Goal: Task Accomplishment & Management: Manage account settings

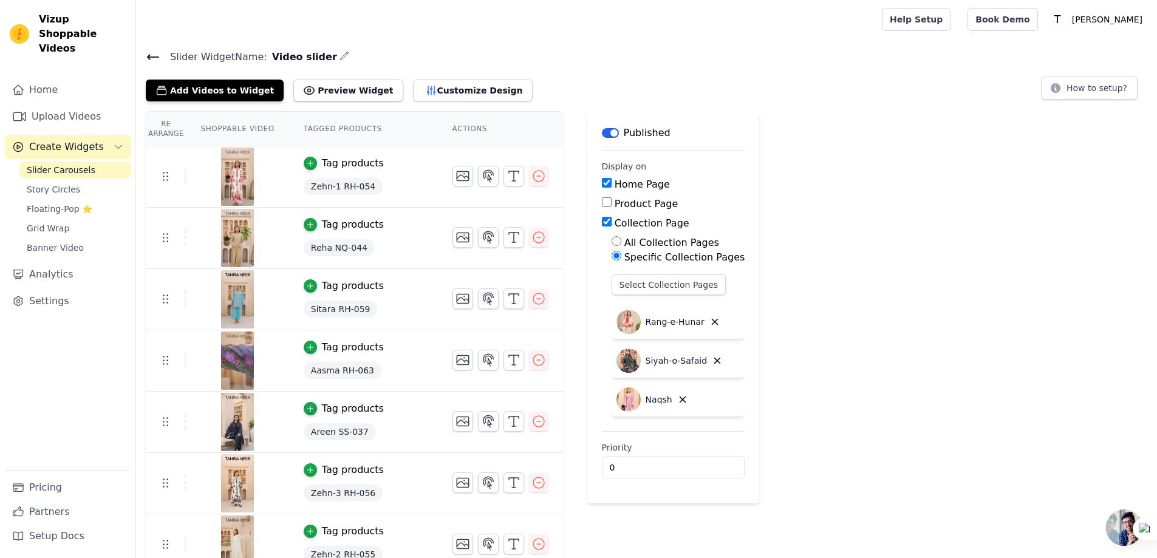
scroll to position [201, 0]
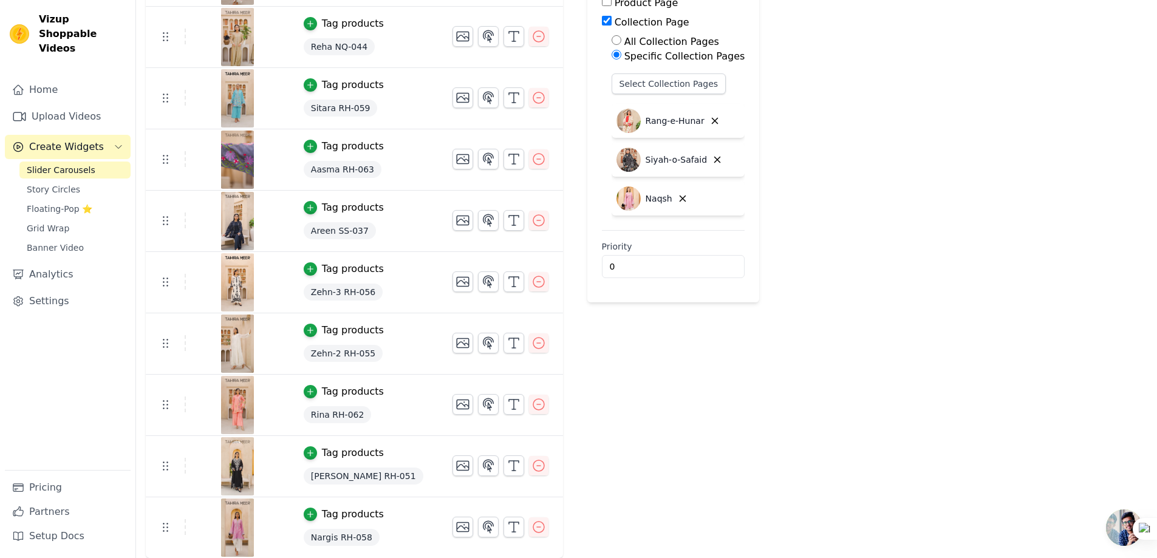
click at [832, 233] on div "Re Arrange Shoppable Video Tagged Products Actions Tag products Zehn-1 RH-054 T…" at bounding box center [646, 234] width 1021 height 649
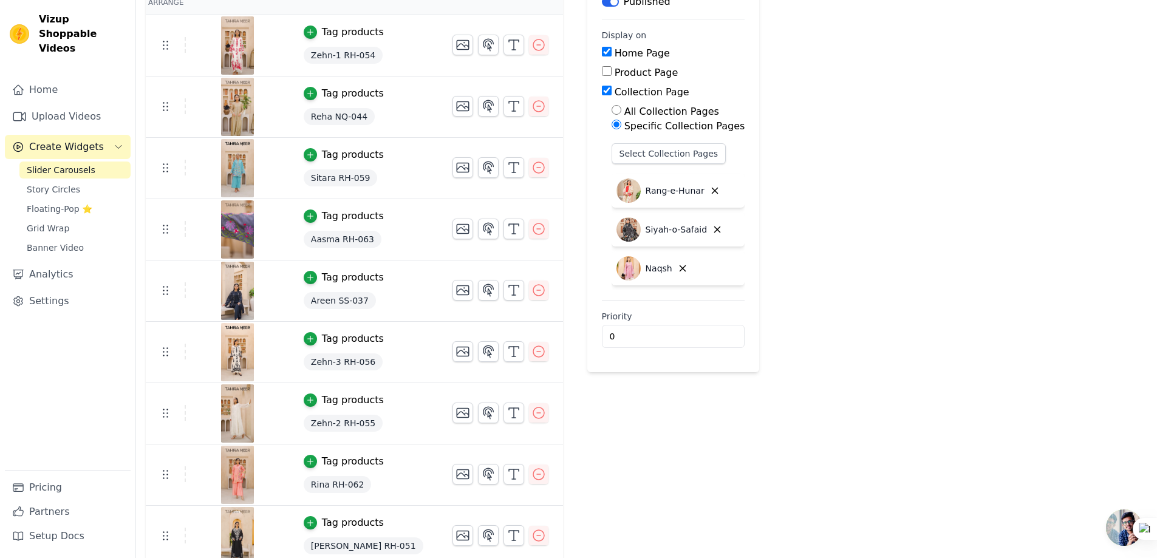
scroll to position [19, 0]
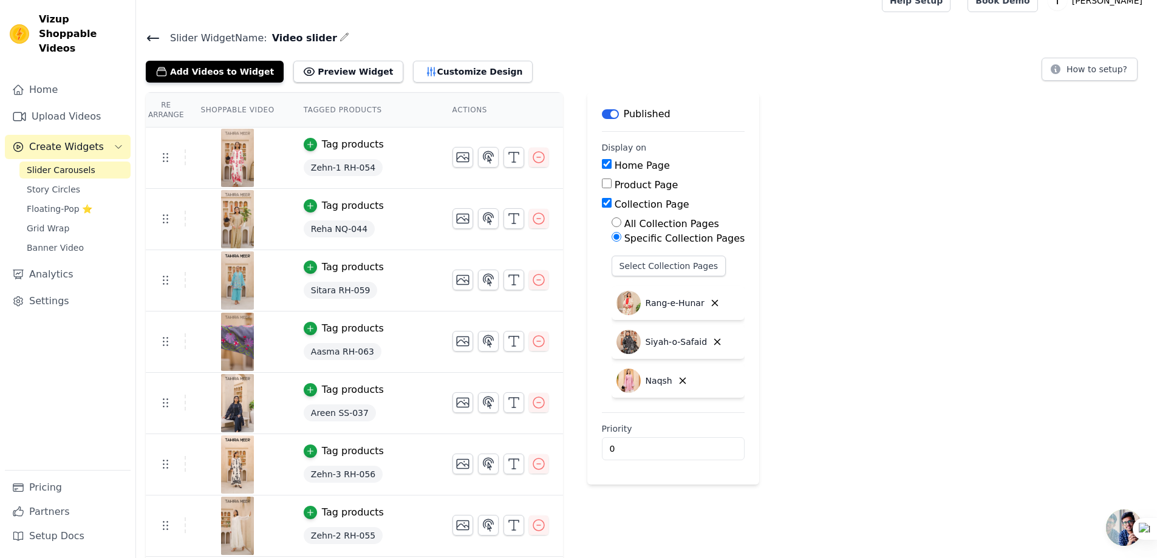
click at [917, 89] on div "Slider Widget Name: Video slider Add Videos to Widget Preview Widget Customize …" at bounding box center [646, 385] width 1021 height 711
click at [346, 100] on th "Tagged Products" at bounding box center [363, 110] width 149 height 35
click at [438, 109] on th "Actions" at bounding box center [500, 110] width 125 height 35
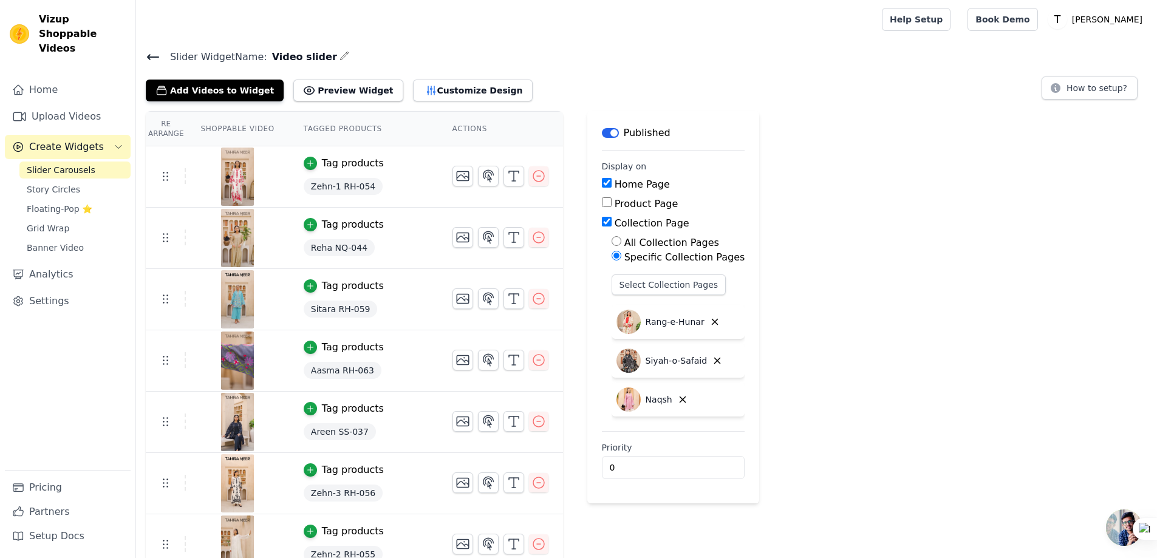
click at [845, 205] on div "Re Arrange Shoppable Video Tagged Products Actions Tag products Zehn-1 RH-054 T…" at bounding box center [646, 435] width 1021 height 649
click at [691, 54] on h4 "Slider Widget Name: Video slider" at bounding box center [647, 57] width 1002 height 16
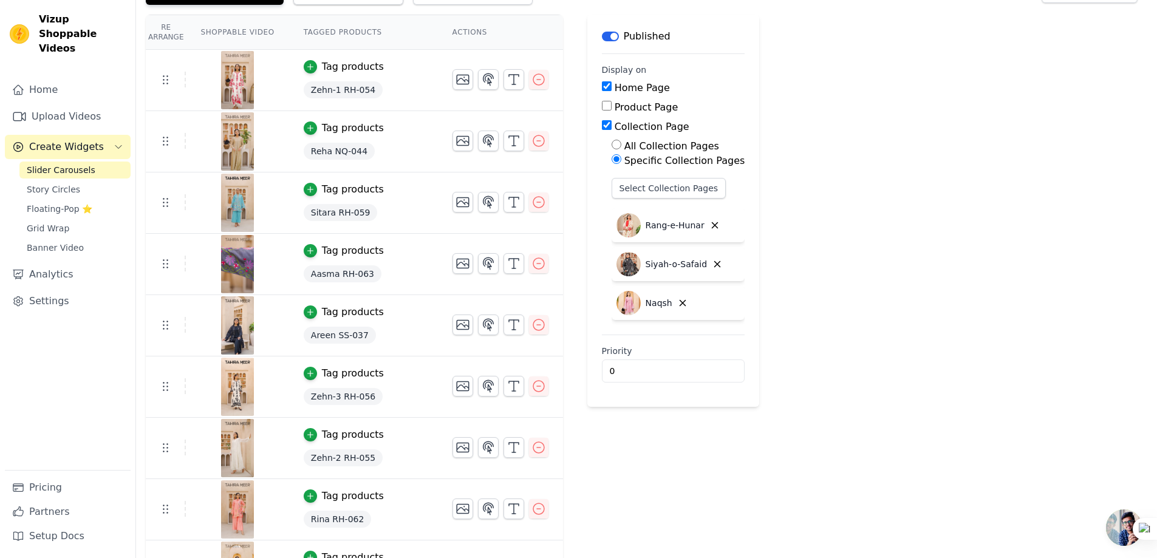
scroll to position [201, 0]
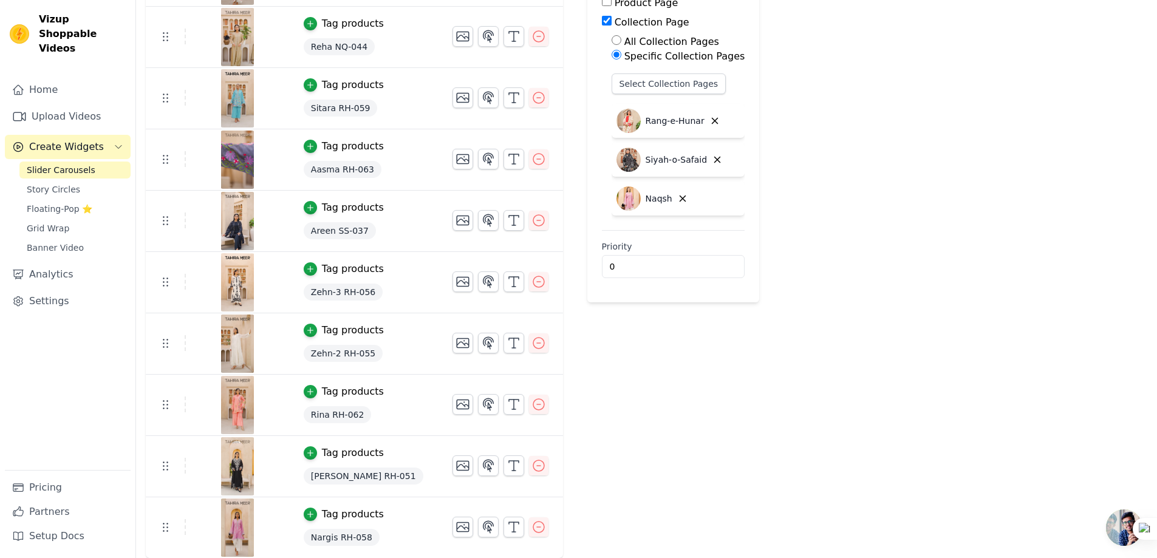
click at [643, 388] on div "Label Published Display on Home Page Product Page Collection Page All Collectio…" at bounding box center [674, 234] width 173 height 649
click at [824, 358] on div "Re Arrange Shoppable Video Tagged Products Actions Tag products Zehn-1 RH-054 T…" at bounding box center [646, 234] width 1021 height 649
click at [662, 386] on div "Label Published Display on Home Page Product Page Collection Page All Collectio…" at bounding box center [674, 234] width 173 height 649
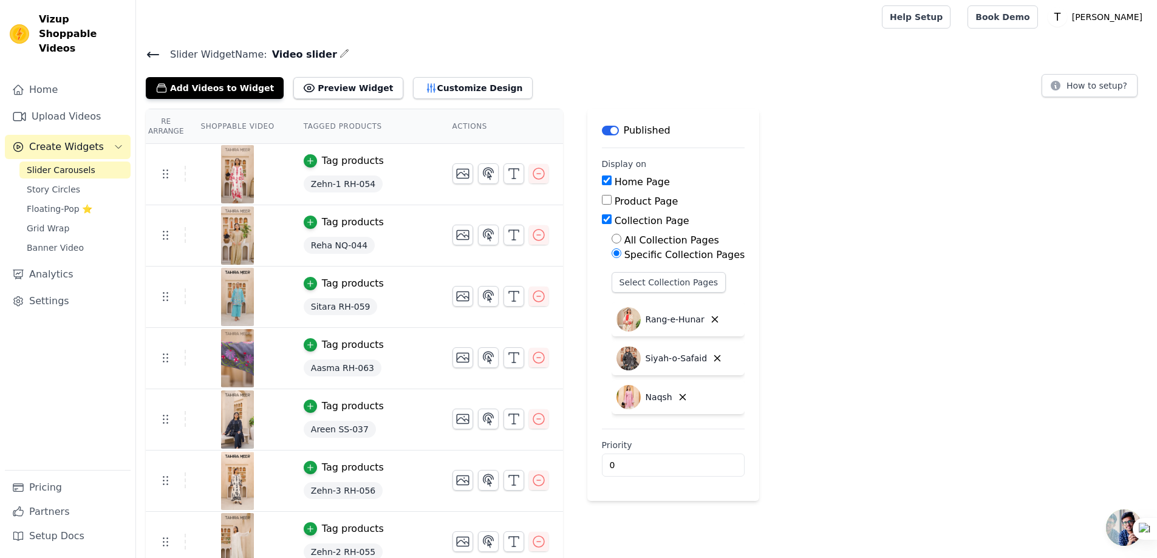
scroll to position [0, 0]
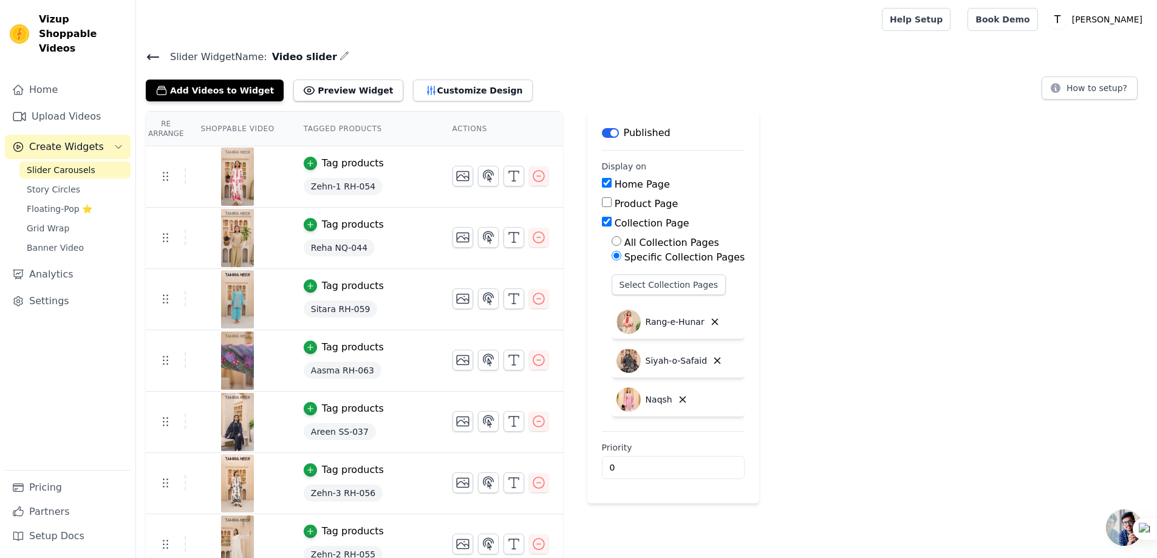
click at [862, 225] on div "Re Arrange Shoppable Video Tagged Products Actions Tag products Zehn-1 RH-054 T…" at bounding box center [646, 435] width 1021 height 649
click at [598, 69] on div "Slider Widget Name: Video slider Add Videos to Widget Preview Widget Customize …" at bounding box center [646, 75] width 1021 height 53
drag, startPoint x: 646, startPoint y: 119, endPoint x: 809, endPoint y: 131, distance: 162.7
click at [809, 131] on div "Re Arrange Shoppable Video Tagged Products Actions Tag products Zehn-1 RH-054 T…" at bounding box center [646, 435] width 1021 height 649
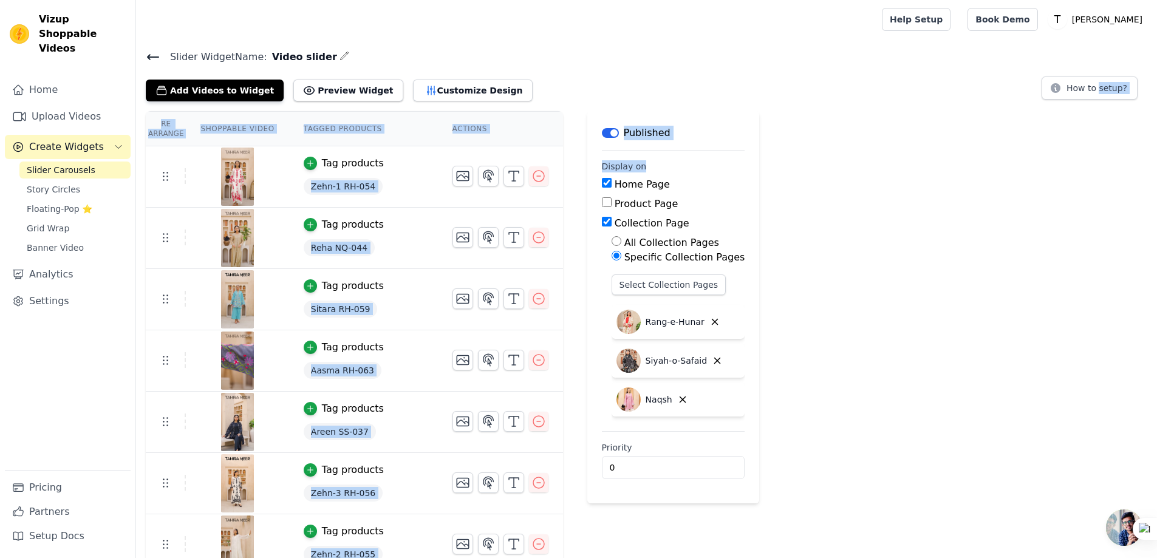
drag, startPoint x: 673, startPoint y: 156, endPoint x: 806, endPoint y: 84, distance: 151.1
click at [801, 84] on div "Slider Widget Name: Video slider Add Videos to Widget Preview Widget Customize …" at bounding box center [646, 404] width 1021 height 711
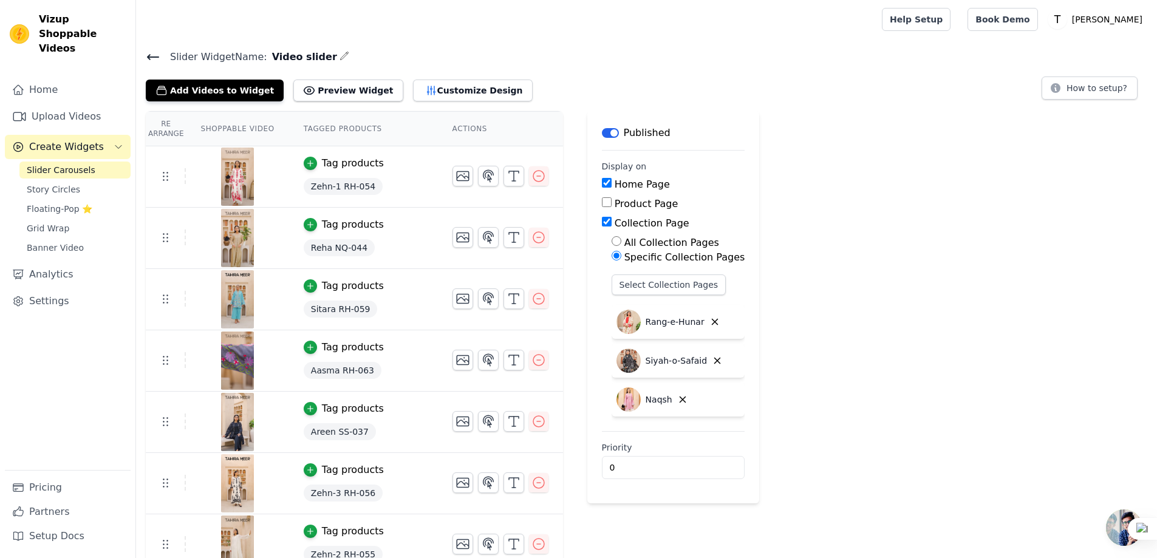
click at [812, 179] on div "Re Arrange Shoppable Video Tagged Products Actions Tag products Zehn-1 RH-054 T…" at bounding box center [646, 435] width 1021 height 649
drag, startPoint x: 674, startPoint y: 131, endPoint x: 679, endPoint y: 169, distance: 38.7
click at [679, 169] on main "Label Published Display on Home Page Product Page Collection Page All Collectio…" at bounding box center [674, 307] width 173 height 392
click at [770, 165] on div "Re Arrange Shoppable Video Tagged Products Actions Tag products Zehn-1 RH-054 T…" at bounding box center [646, 435] width 1021 height 649
click at [1084, 233] on div "Re Arrange Shoppable Video Tagged Products Actions Tag products Zehn-1 RH-054 T…" at bounding box center [646, 435] width 1021 height 649
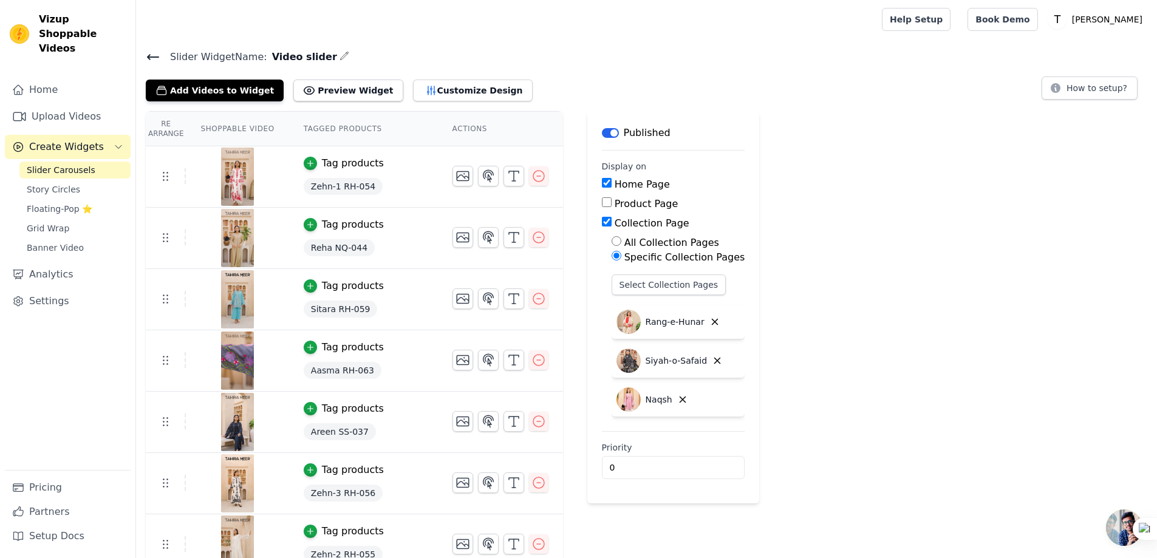
click at [1102, 225] on div "Re Arrange Shoppable Video Tagged Products Actions Tag products Zehn-1 RH-054 T…" at bounding box center [646, 435] width 1021 height 649
click at [1029, 195] on div "Re Arrange Shoppable Video Tagged Products Actions Tag products Zehn-1 RH-054 T…" at bounding box center [646, 435] width 1021 height 649
click at [117, 146] on icon "Sidebar" at bounding box center [118, 147] width 6 height 3
click at [35, 192] on link "Settings" at bounding box center [68, 204] width 126 height 24
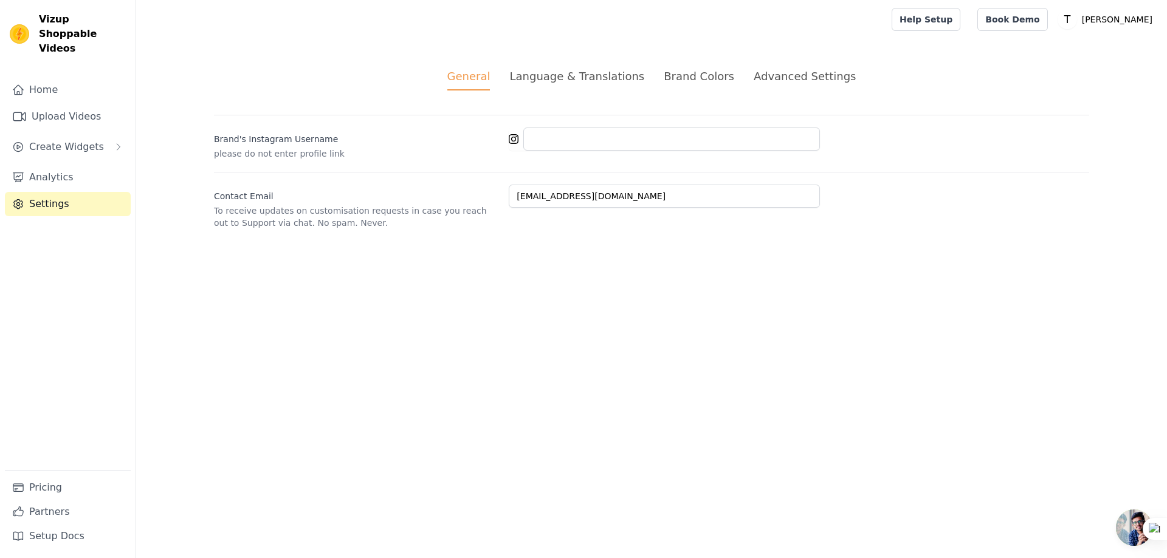
click at [595, 87] on li "Language & Translations" at bounding box center [576, 79] width 135 height 22
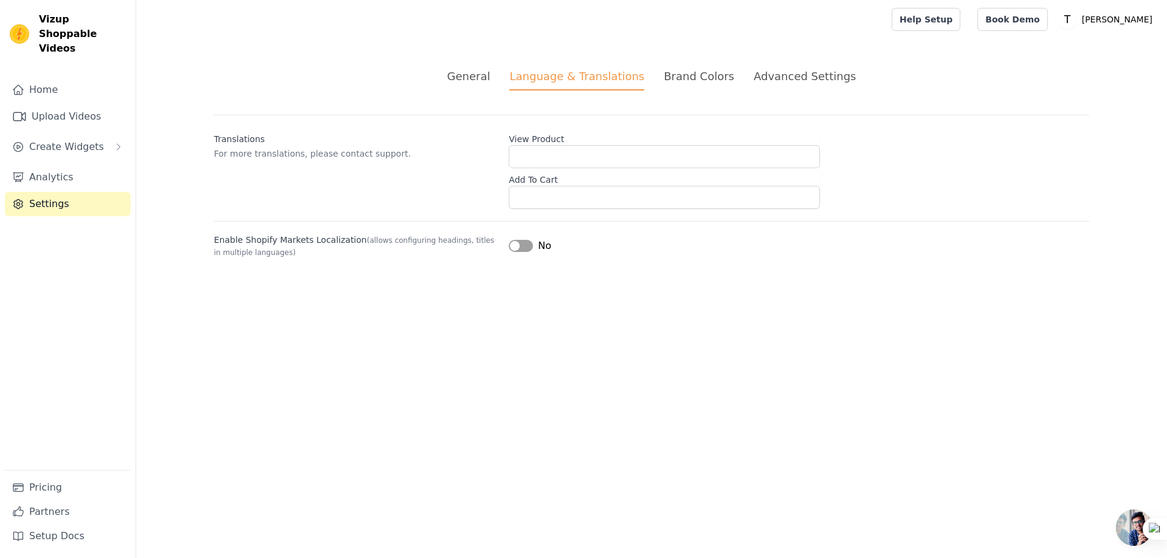
click at [701, 78] on div "Brand Colors" at bounding box center [698, 76] width 70 height 16
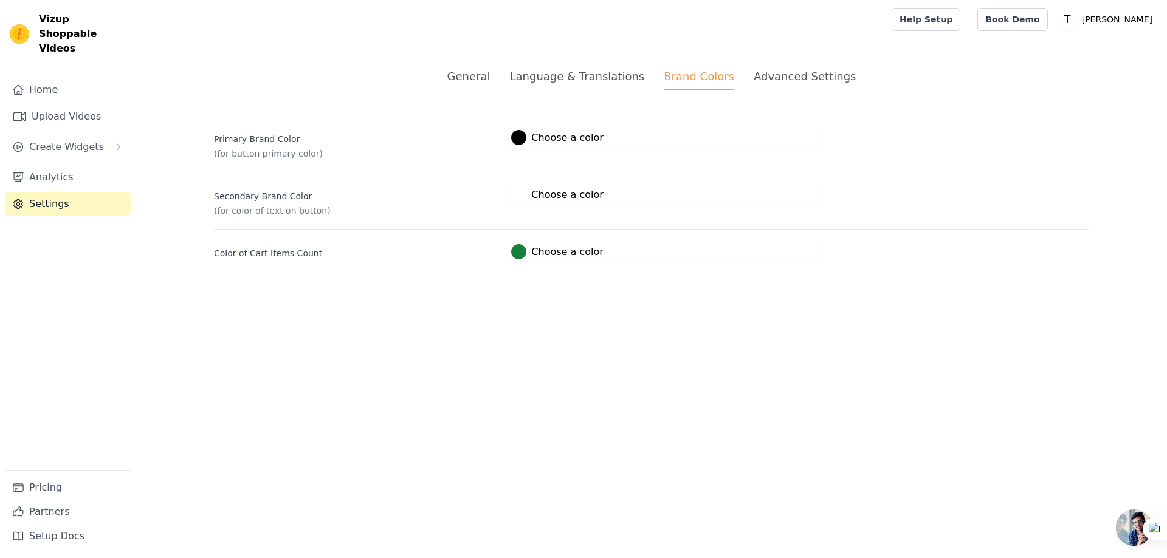
click at [793, 78] on div "Advanced Settings" at bounding box center [804, 76] width 102 height 16
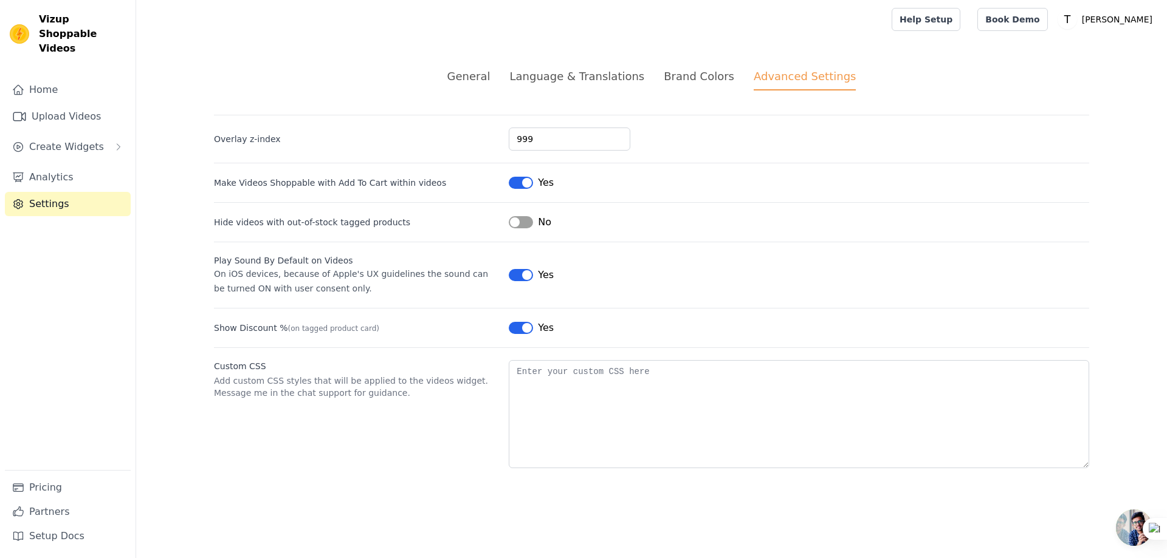
click at [182, 139] on main "General Language & Translations Brand Colors Advanced Settings unsaved changes …" at bounding box center [651, 268] width 1030 height 459
click at [323, 66] on div "General Language & Translations Brand Colors Advanced Settings unsaved changes …" at bounding box center [651, 268] width 933 height 459
click at [326, 60] on div "General Language & Translations Brand Colors Advanced Settings unsaved changes …" at bounding box center [651, 268] width 933 height 459
click at [487, 80] on div "General" at bounding box center [468, 76] width 43 height 16
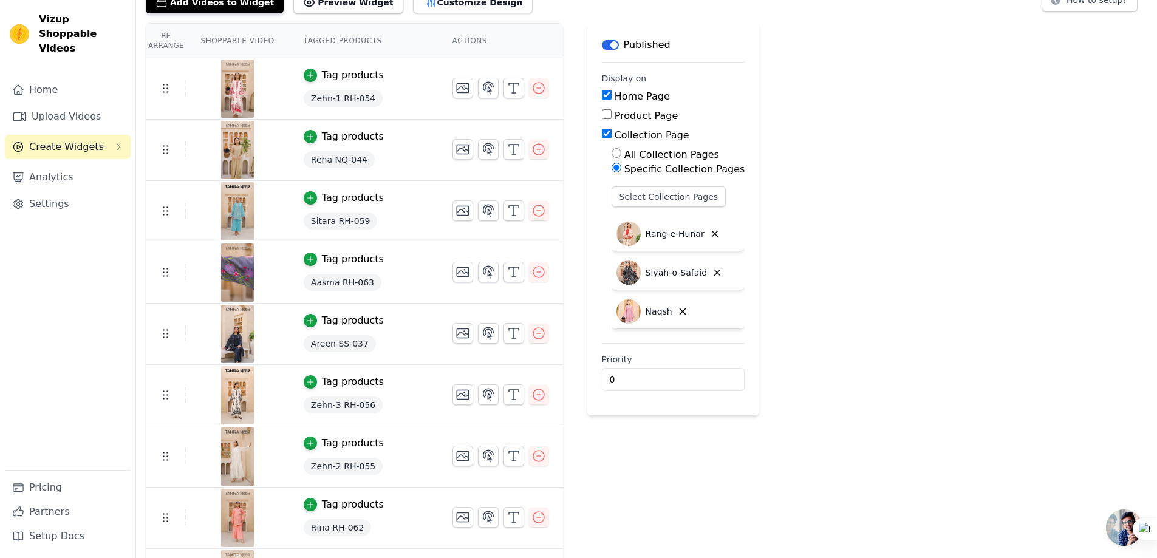
scroll to position [80, 0]
